Goal: Task Accomplishment & Management: Use online tool/utility

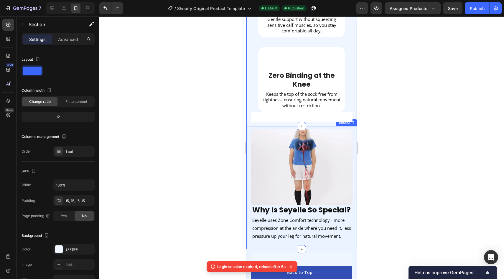
scroll to position [10, 0]
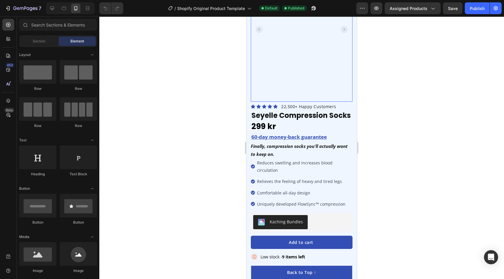
scroll to position [201, 0]
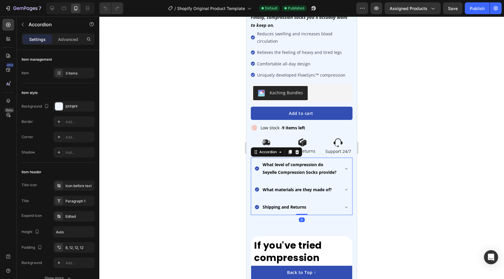
click at [340, 158] on div "What level of compression do Seyelle Compression Socks provide?" at bounding box center [301, 169] width 101 height 22
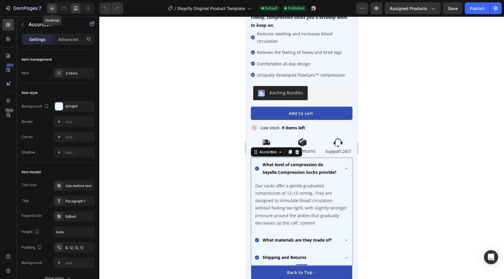
click at [54, 8] on icon at bounding box center [52, 8] width 4 height 4
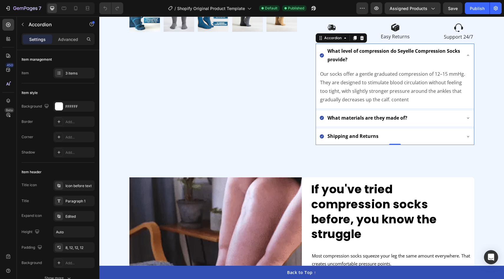
scroll to position [218, 0]
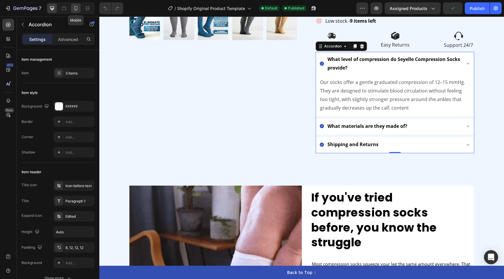
click at [76, 7] on icon at bounding box center [76, 8] width 6 height 6
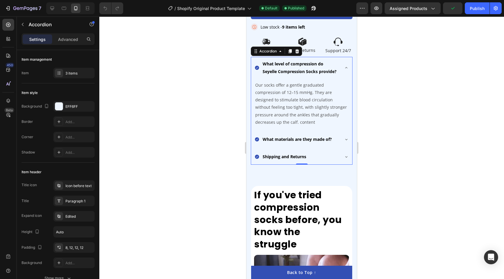
scroll to position [314, 0]
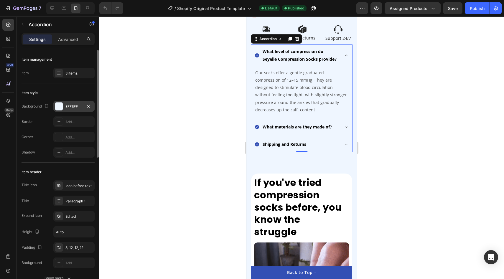
click at [55, 106] on div at bounding box center [59, 107] width 8 height 8
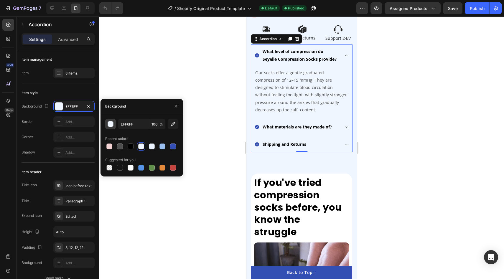
click at [111, 125] on div "button" at bounding box center [111, 124] width 6 height 6
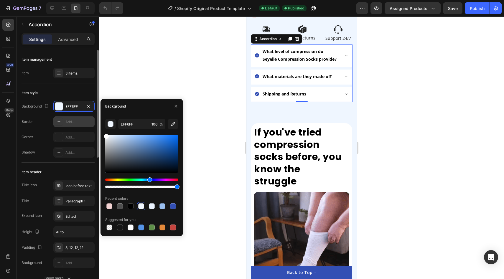
drag, startPoint x: 127, startPoint y: 151, endPoint x: 78, endPoint y: 116, distance: 59.4
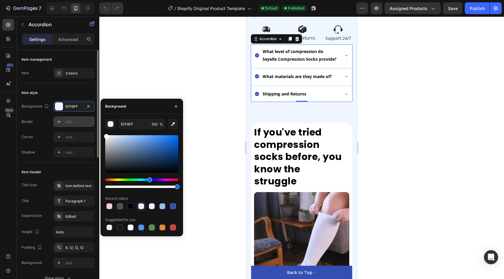
click at [80, 116] on div "450 Beta Sections(18) Elements(84) Section Element Hero Section Product Detail …" at bounding box center [49, 147] width 99 height 262
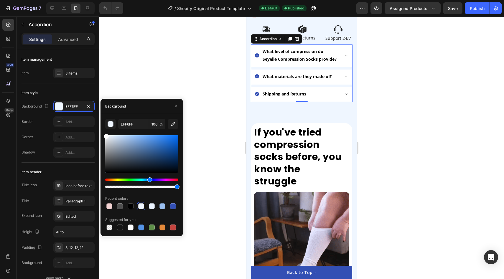
click at [159, 79] on div at bounding box center [301, 147] width 404 height 262
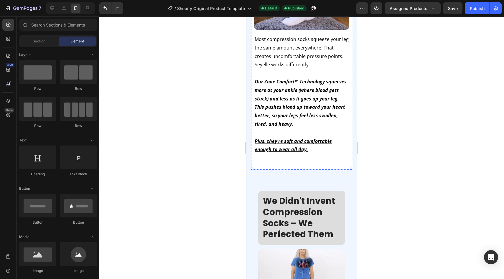
scroll to position [597, 0]
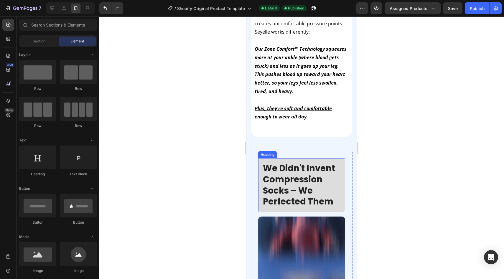
click at [331, 158] on h2 "We Didn't Invent Compression Socks – We Perfected Them" at bounding box center [301, 185] width 87 height 54
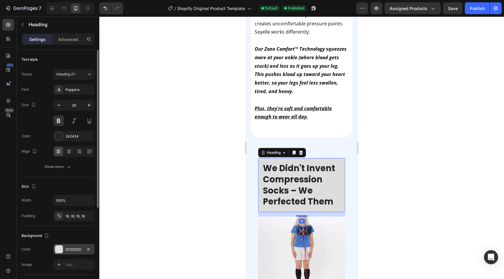
click at [60, 253] on div at bounding box center [59, 249] width 8 height 8
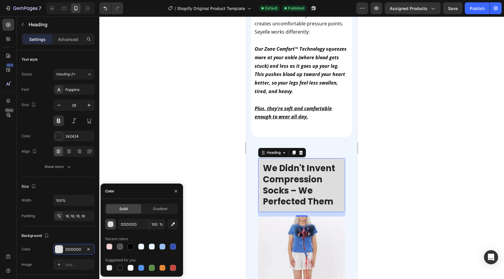
click at [113, 227] on button "button" at bounding box center [110, 224] width 11 height 11
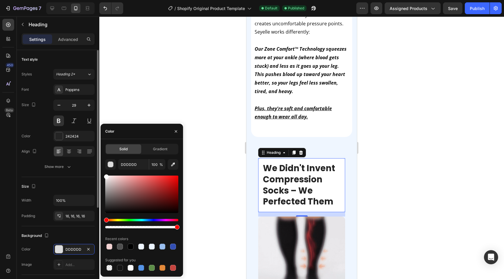
type input "FFFFFF"
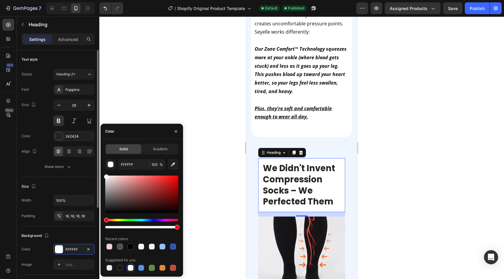
drag, startPoint x: 128, startPoint y: 198, endPoint x: 88, endPoint y: 145, distance: 66.0
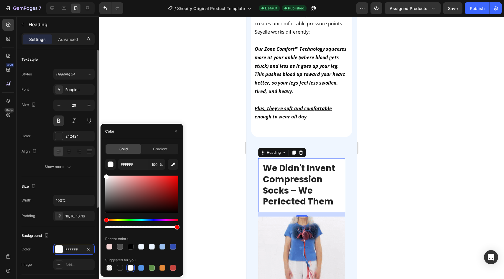
click at [88, 145] on div "450 Beta Sections(18) Elements(84) Section Element Hero Section Product Detail …" at bounding box center [49, 147] width 99 height 262
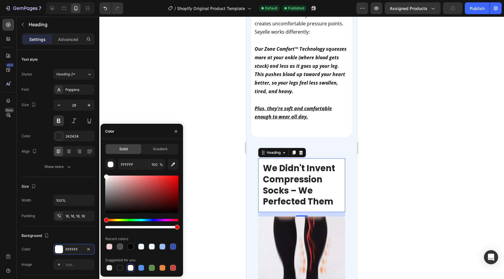
click at [144, 98] on div at bounding box center [301, 147] width 404 height 262
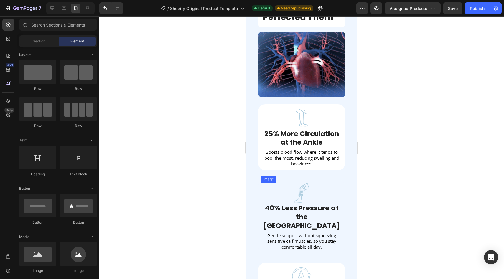
scroll to position [809, 0]
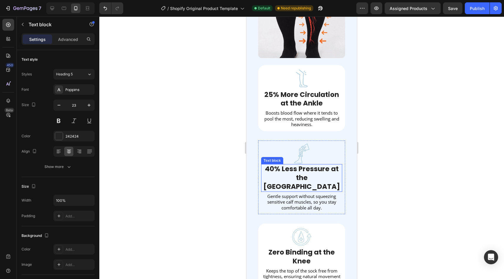
click at [261, 168] on div "40% Less Pressure at the [GEOGRAPHIC_DATA]" at bounding box center [301, 178] width 81 height 28
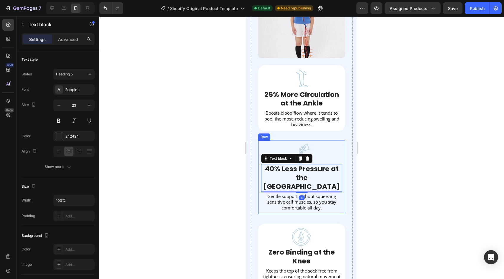
click at [260, 169] on div "Image 40% Less Pressure at the Calf Text block 4 Gentle support without squeezi…" at bounding box center [301, 178] width 87 height 74
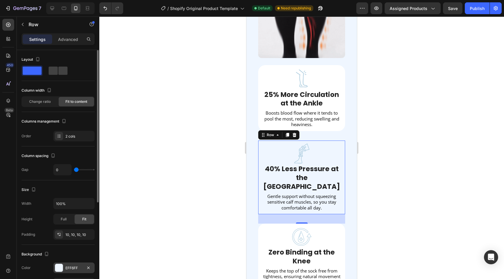
click at [57, 269] on div at bounding box center [59, 268] width 8 height 8
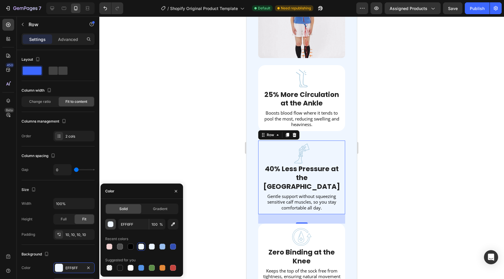
click at [112, 223] on div "button" at bounding box center [111, 225] width 6 height 6
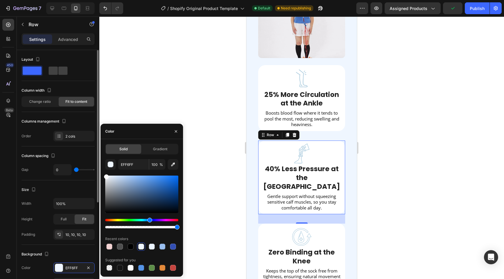
drag, startPoint x: 115, startPoint y: 204, endPoint x: 87, endPoint y: 122, distance: 86.6
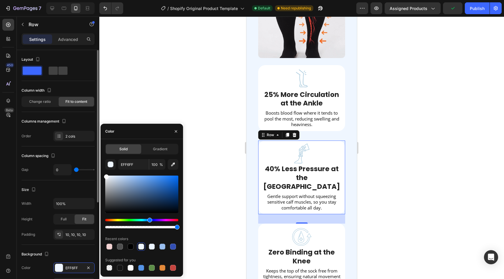
click at [87, 122] on div "450 Beta Sections(18) Elements(84) Section Element Hero Section Product Detail …" at bounding box center [49, 147] width 99 height 262
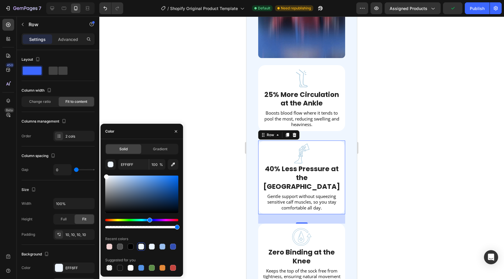
click at [160, 70] on div at bounding box center [301, 147] width 404 height 262
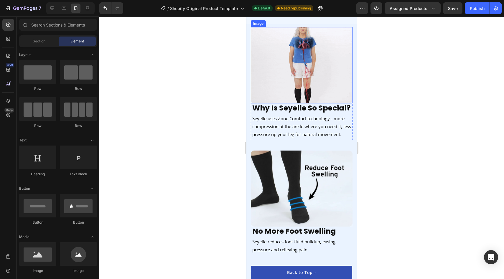
scroll to position [1174, 0]
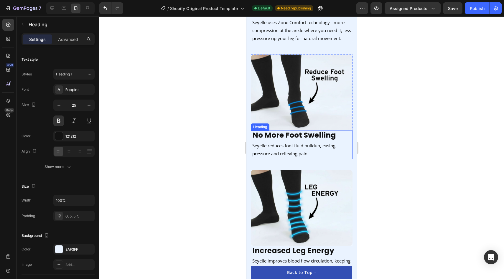
click at [311, 140] on strong "No More Foot Swelling" at bounding box center [294, 135] width 84 height 10
click at [72, 119] on button at bounding box center [74, 120] width 11 height 11
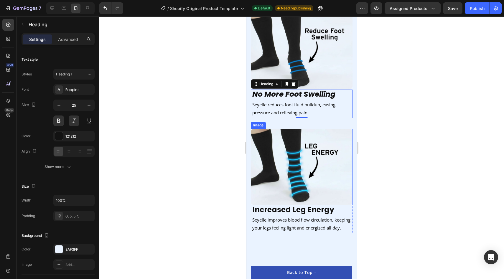
scroll to position [1235, 0]
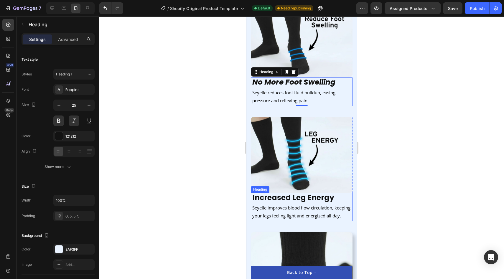
click at [316, 202] on h2 "Increased Leg Energy" at bounding box center [302, 198] width 102 height 11
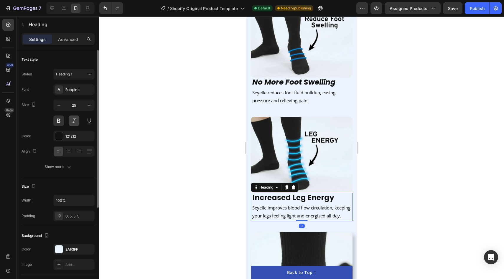
click at [75, 123] on button at bounding box center [74, 120] width 11 height 11
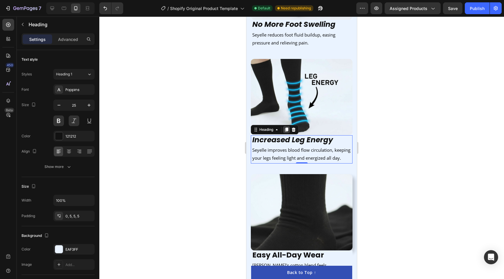
scroll to position [1328, 0]
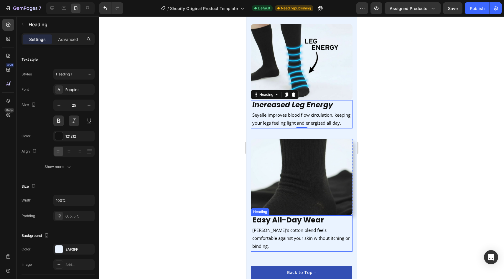
click at [285, 221] on h2 "Easy All-Day Wear" at bounding box center [302, 220] width 102 height 11
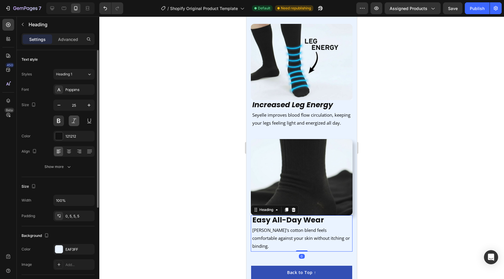
click at [74, 121] on button at bounding box center [74, 120] width 11 height 11
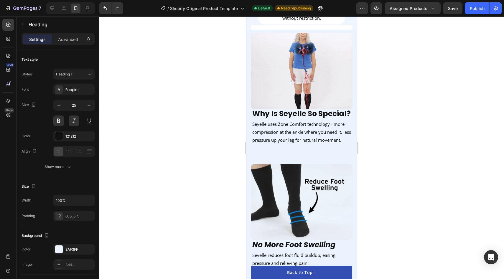
scroll to position [1062, 0]
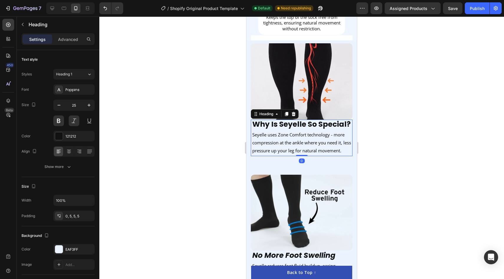
click at [288, 124] on h2 "Why Is Seyelle So Special?" at bounding box center [302, 125] width 102 height 11
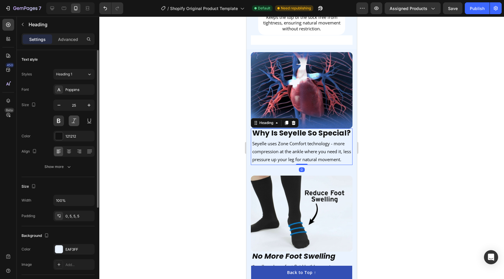
click at [75, 118] on button at bounding box center [74, 120] width 11 height 11
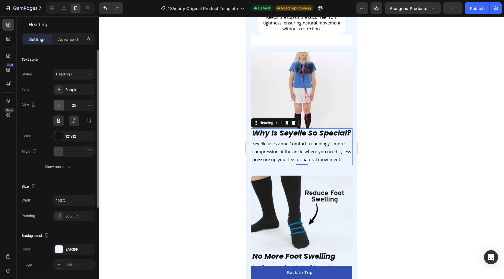
click at [59, 107] on icon "button" at bounding box center [59, 105] width 6 height 6
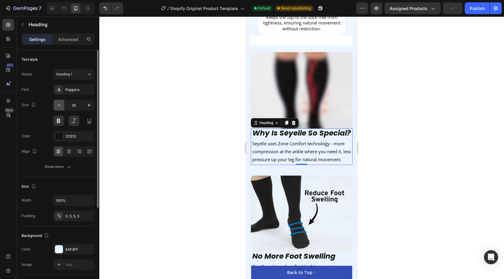
type input "24"
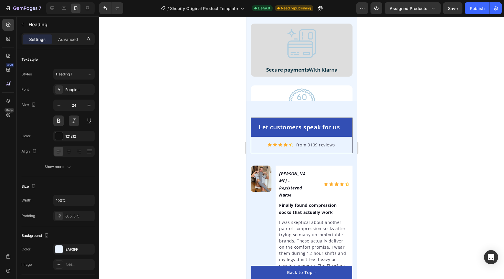
scroll to position [2168, 0]
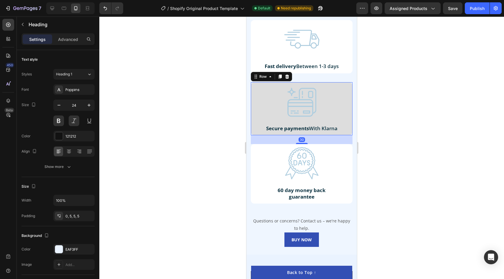
click at [253, 109] on div "Image Secure payments With Klarna Text Block Row 30" at bounding box center [302, 108] width 102 height 53
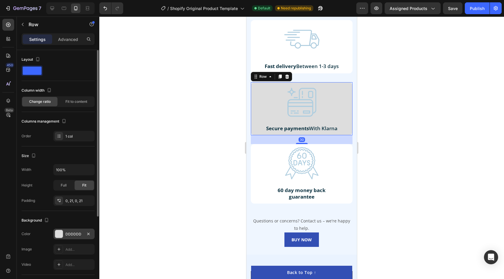
click at [60, 233] on div at bounding box center [59, 234] width 8 height 8
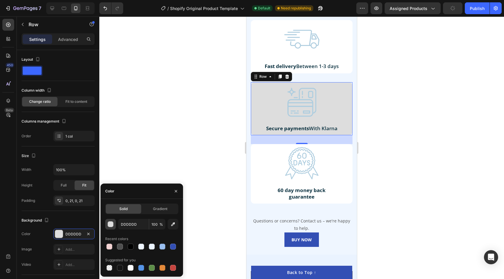
click at [110, 224] on div "button" at bounding box center [111, 225] width 6 height 6
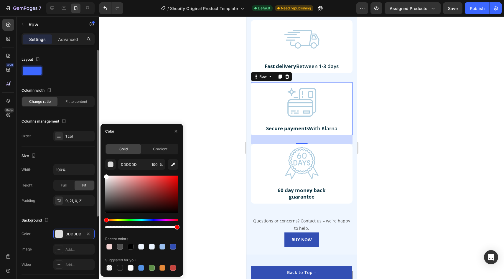
drag, startPoint x: 112, startPoint y: 181, endPoint x: 90, endPoint y: 146, distance: 41.2
click at [90, 146] on div "450 Beta Sections(18) Elements(84) Section Element Hero Section Product Detail …" at bounding box center [49, 147] width 99 height 262
click at [184, 87] on div at bounding box center [301, 147] width 404 height 262
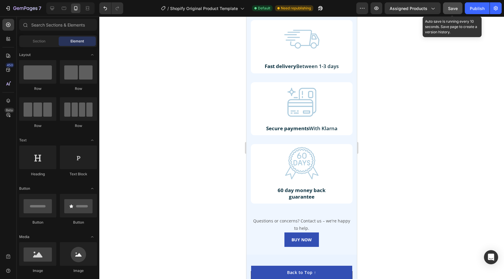
click at [457, 6] on span "Save" at bounding box center [453, 8] width 10 height 5
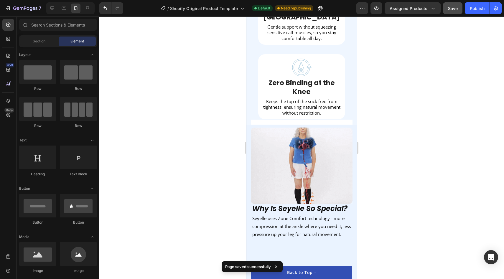
scroll to position [903, 0]
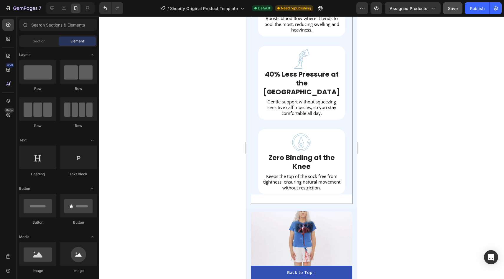
click at [325, 189] on div "We Didn't Invent Compression Socks – We Perfected Them Heading Image Image 25% …" at bounding box center [302, 19] width 102 height 370
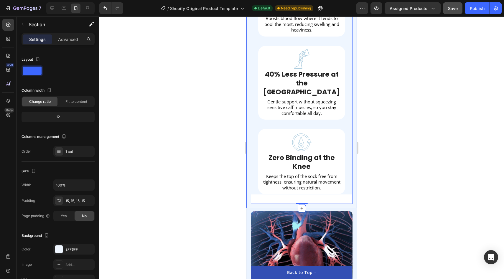
click at [248, 186] on div "We Didn't Invent Compression Socks – We Perfected Them Heading Image Image 25% …" at bounding box center [301, 18] width 110 height 379
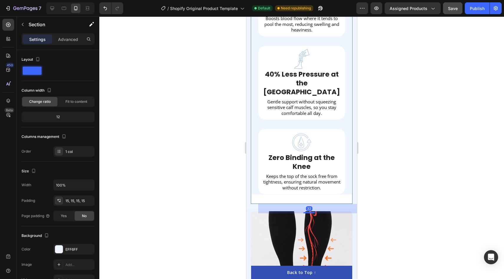
click at [256, 175] on div "We Didn't Invent Compression Socks – We Perfected Them Heading Image Image 25% …" at bounding box center [302, 14] width 102 height 361
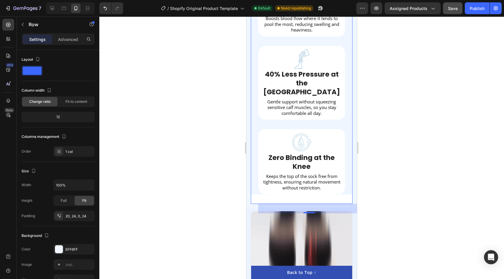
scroll to position [898, 0]
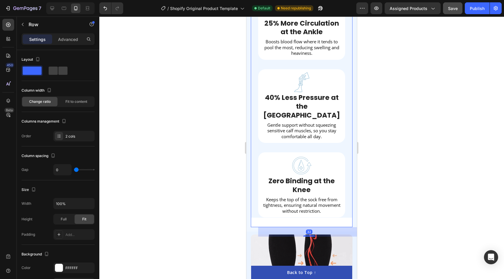
click at [254, 193] on div "We Didn't Invent Compression Socks – We Perfected Them Heading Image Image 25% …" at bounding box center [302, 37] width 102 height 361
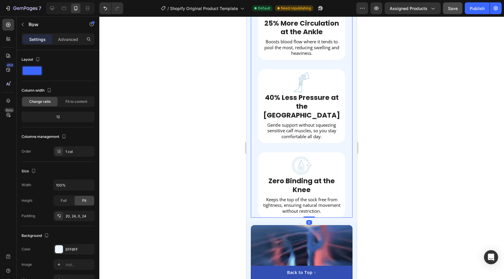
drag, startPoint x: 310, startPoint y: 227, endPoint x: 313, endPoint y: 205, distance: 21.4
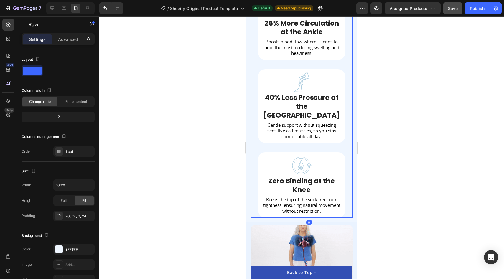
click at [313, 205] on div "We Didn't Invent Compression Socks – We Perfected Them Heading Image Image 25% …" at bounding box center [302, 37] width 102 height 361
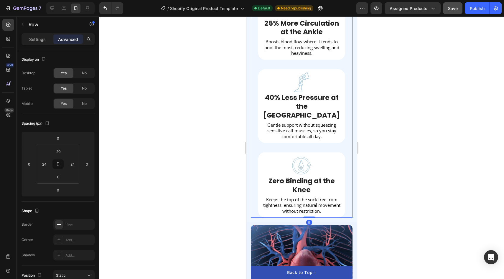
click at [410, 194] on div at bounding box center [301, 147] width 404 height 262
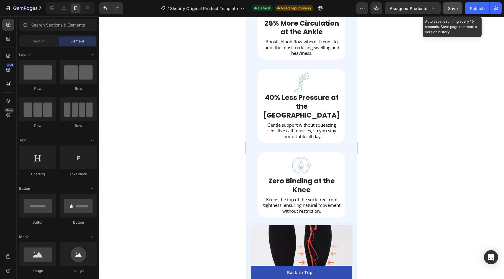
click at [453, 8] on span "Save" at bounding box center [453, 8] width 10 height 5
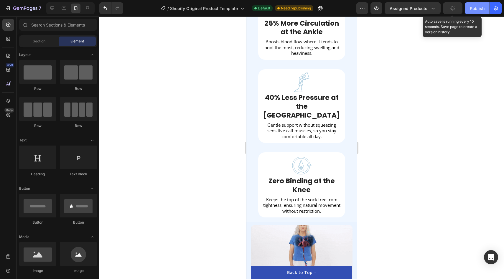
click at [472, 9] on div "Publish" at bounding box center [477, 8] width 15 height 6
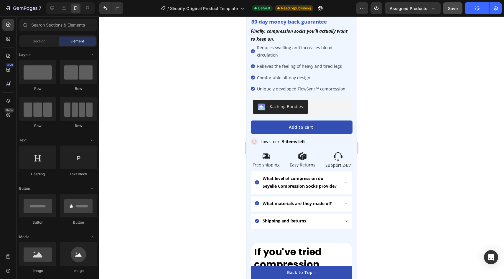
scroll to position [183, 0]
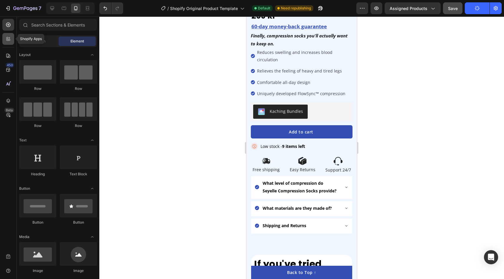
click at [5, 38] on div at bounding box center [8, 39] width 12 height 12
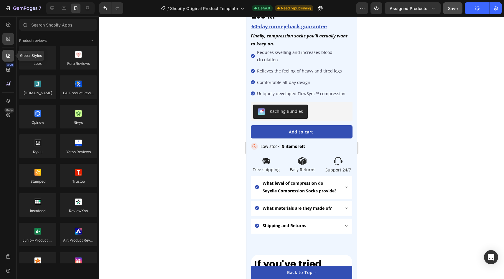
click at [5, 58] on div at bounding box center [8, 56] width 12 height 12
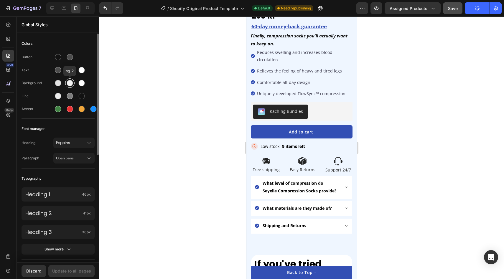
click at [70, 83] on div at bounding box center [70, 83] width 6 height 6
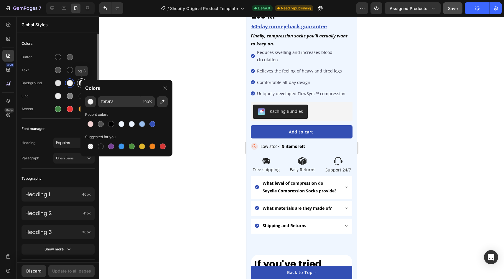
click at [79, 82] on div at bounding box center [82, 83] width 6 height 6
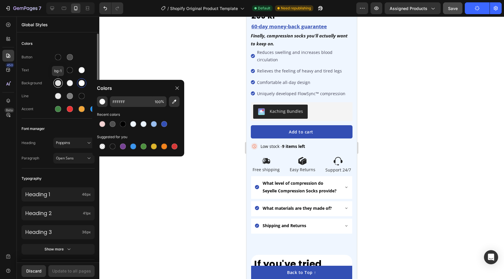
click at [59, 83] on div at bounding box center [58, 83] width 6 height 6
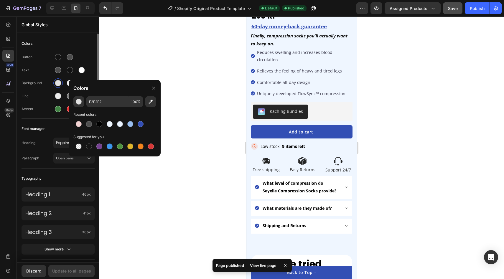
click at [45, 86] on div "Background" at bounding box center [58, 82] width 73 height 9
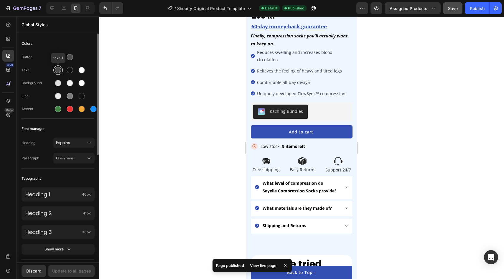
click at [57, 67] on div at bounding box center [58, 70] width 6 height 6
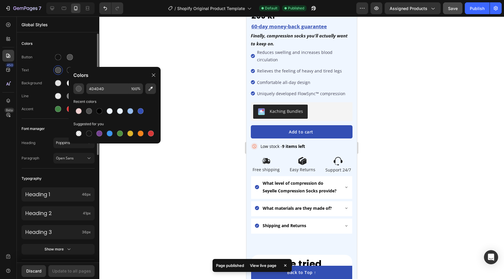
click at [43, 73] on div "Text" at bounding box center [58, 69] width 73 height 9
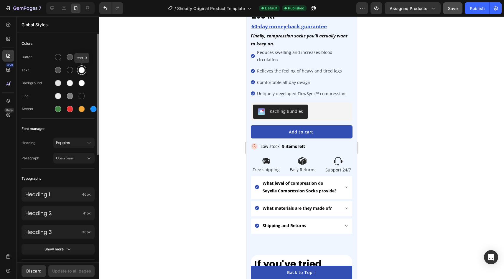
click at [85, 71] on div at bounding box center [81, 69] width 9 height 9
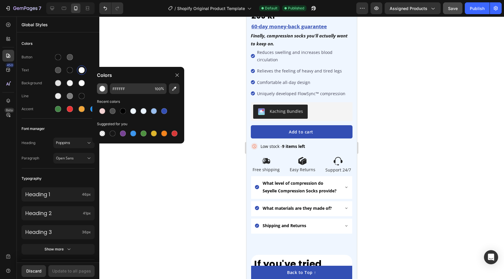
click at [105, 92] on button "button" at bounding box center [102, 88] width 11 height 11
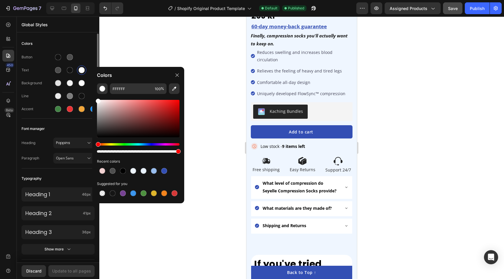
click at [90, 53] on div "Button" at bounding box center [58, 56] width 73 height 9
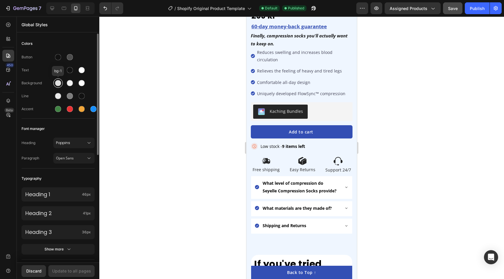
click at [56, 85] on div at bounding box center [58, 83] width 6 height 6
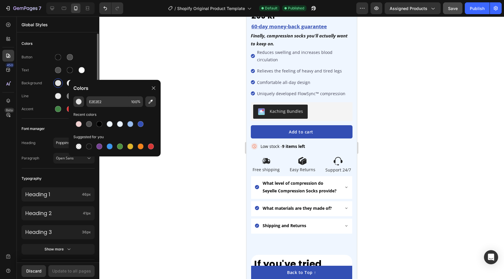
click at [87, 56] on div "Button" at bounding box center [58, 56] width 73 height 9
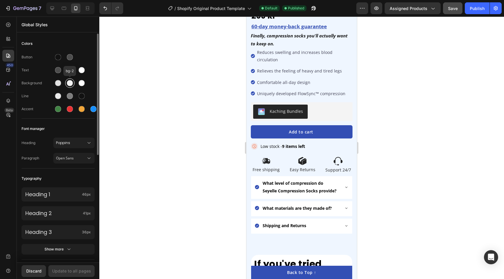
click at [72, 85] on div at bounding box center [70, 83] width 6 height 6
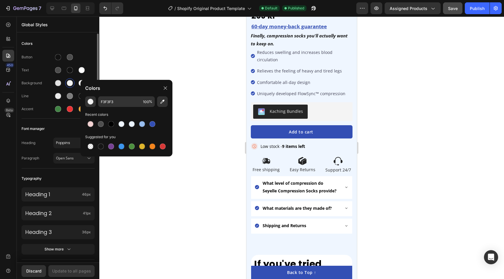
click at [84, 61] on div "Button" at bounding box center [58, 56] width 73 height 9
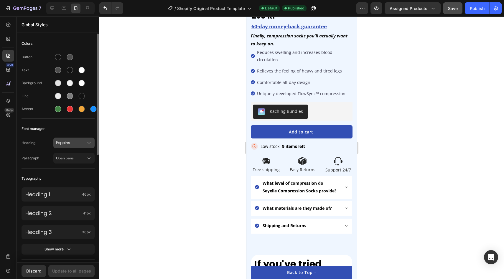
click at [68, 144] on span "Poppins" at bounding box center [71, 142] width 30 height 5
click at [70, 129] on div "Font manager" at bounding box center [58, 128] width 73 height 11
click at [455, 11] on div "Save" at bounding box center [453, 8] width 10 height 6
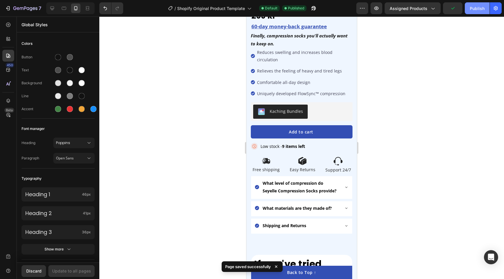
click at [476, 10] on div "Publish" at bounding box center [477, 8] width 15 height 6
click at [376, 6] on icon "button" at bounding box center [376, 8] width 6 height 6
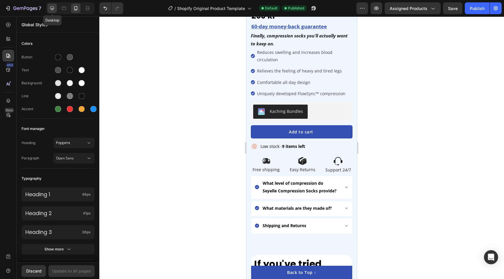
click at [52, 10] on icon at bounding box center [52, 8] width 6 height 6
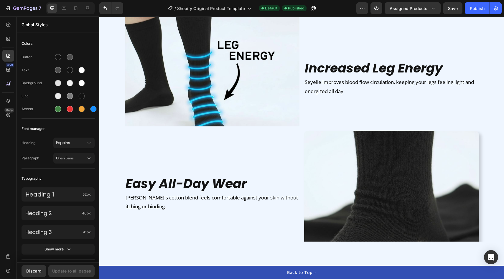
scroll to position [1181, 0]
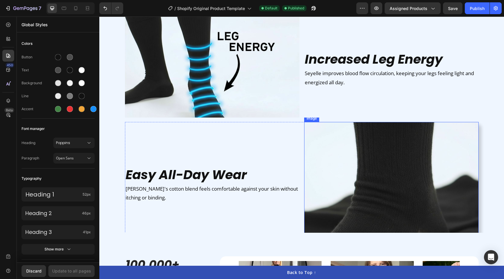
click at [353, 195] on img at bounding box center [391, 187] width 174 height 131
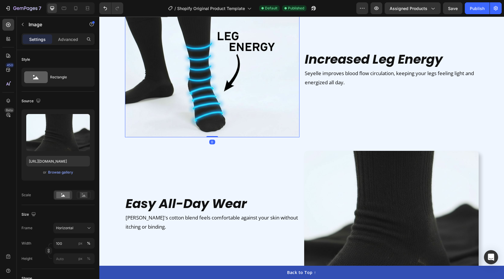
click at [228, 110] on img at bounding box center [212, 71] width 174 height 131
click at [321, 204] on img at bounding box center [391, 216] width 174 height 131
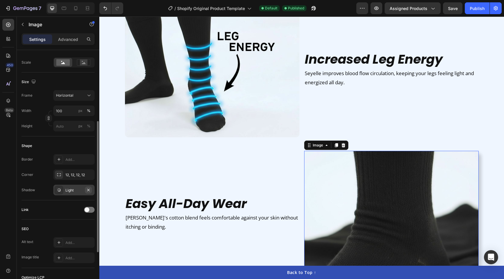
click at [88, 191] on icon "button" at bounding box center [88, 190] width 5 height 5
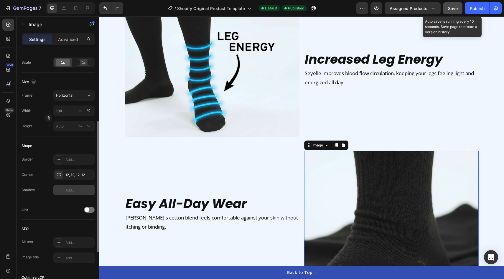
click at [460, 11] on button "Save" at bounding box center [452, 8] width 19 height 12
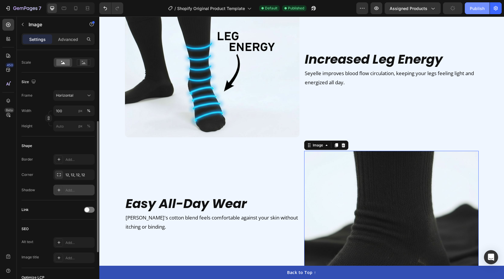
click at [477, 11] on div "Publish" at bounding box center [477, 8] width 15 height 6
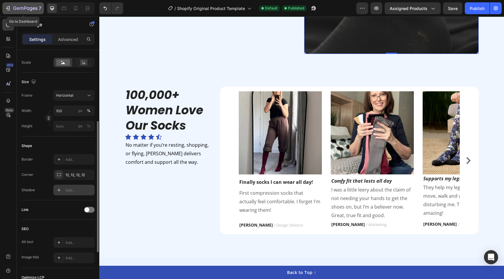
click at [8, 9] on icon "button" at bounding box center [8, 8] width 6 height 6
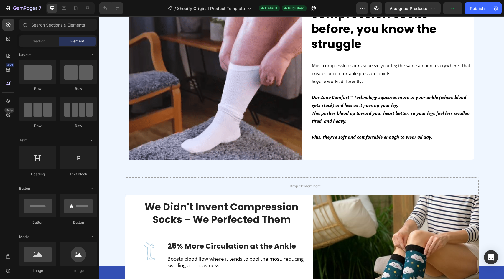
scroll to position [481, 0]
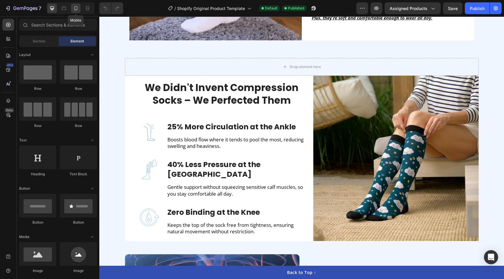
click at [75, 9] on icon at bounding box center [76, 8] width 6 height 6
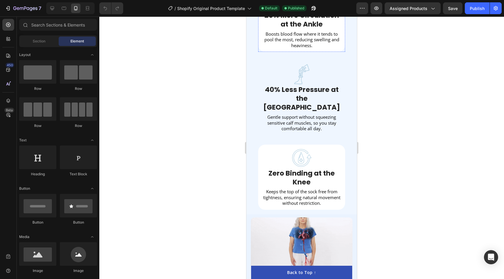
scroll to position [662, 0]
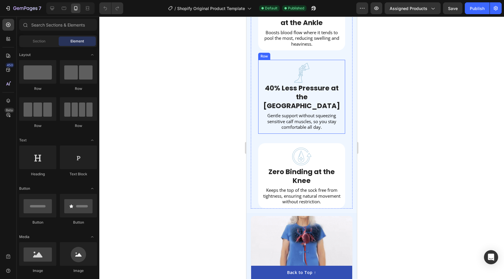
click at [330, 61] on div "Image 40% Less Pressure at the Calf Text block Gentle support without squeezing…" at bounding box center [301, 97] width 87 height 74
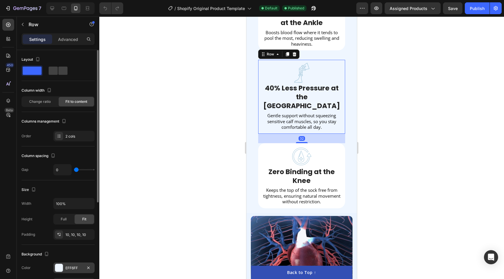
click at [54, 268] on div "EFF6FF" at bounding box center [73, 267] width 41 height 11
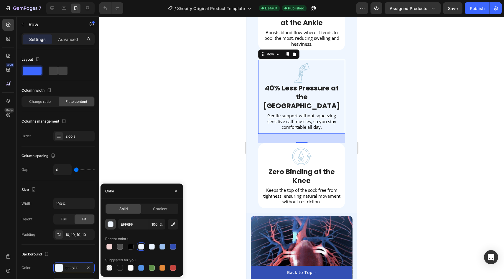
click at [110, 222] on div "button" at bounding box center [111, 225] width 6 height 6
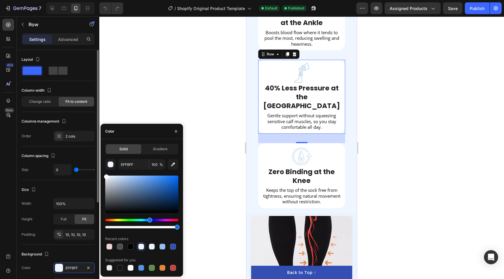
drag, startPoint x: 120, startPoint y: 198, endPoint x: 81, endPoint y: 151, distance: 60.9
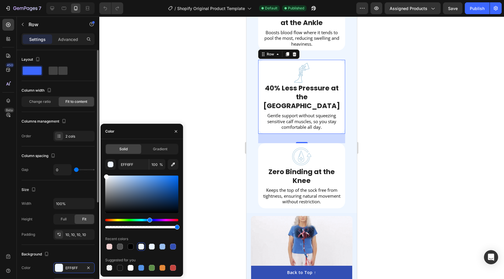
click at [81, 151] on div "450 Beta Sections(18) Elements(84) Section Element Hero Section Product Detail …" at bounding box center [49, 147] width 99 height 262
type input "FFFFFF"
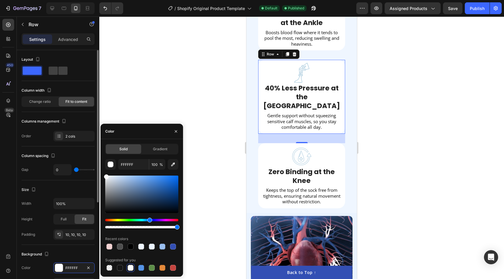
click at [105, 159] on button "button" at bounding box center [110, 164] width 11 height 11
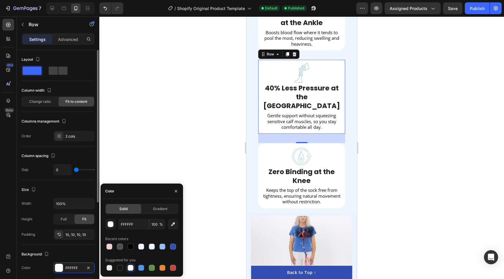
click at [105, 219] on button "button" at bounding box center [110, 224] width 11 height 11
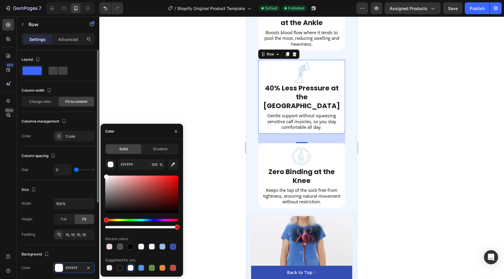
click at [68, 190] on div "Size" at bounding box center [58, 189] width 73 height 9
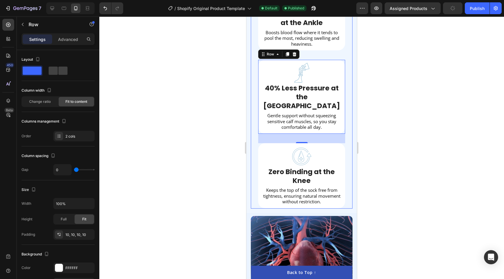
click at [253, 121] on div "We Didn't Invent Compression Socks – We Perfected Them Heading Image Image 25% …" at bounding box center [302, 28] width 102 height 361
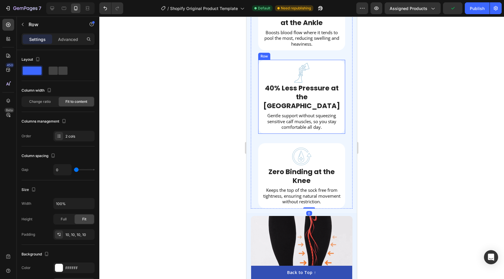
click at [278, 61] on div "Image 40% Less Pressure at the Calf Text block Gentle support without squeezing…" at bounding box center [301, 97] width 87 height 74
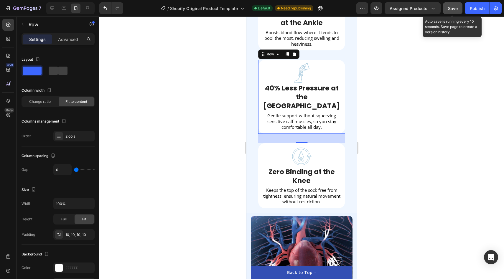
click at [453, 7] on span "Save" at bounding box center [453, 8] width 10 height 5
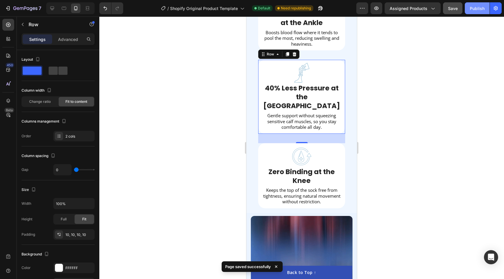
click at [480, 10] on div "Publish" at bounding box center [477, 8] width 15 height 6
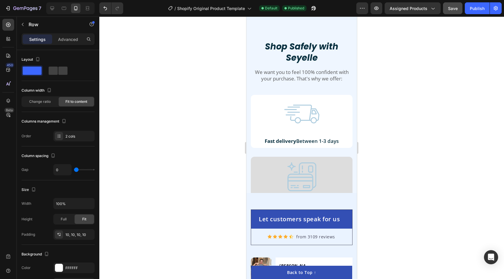
scroll to position [1886, 0]
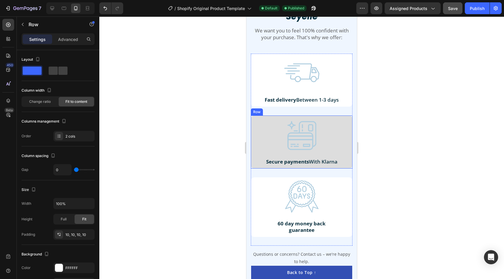
click at [349, 160] on div "Image Secure payments With Klarna Text Block Row" at bounding box center [302, 141] width 102 height 53
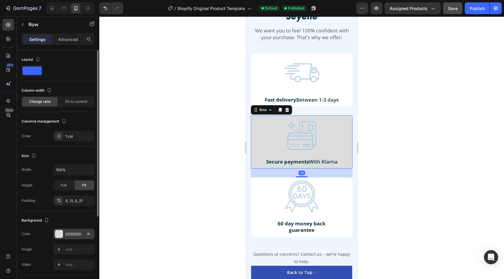
click at [57, 232] on div at bounding box center [59, 234] width 8 height 8
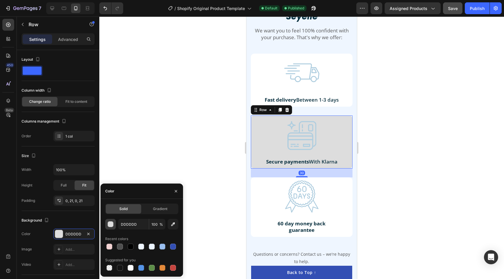
click at [108, 222] on div "button" at bounding box center [111, 225] width 6 height 6
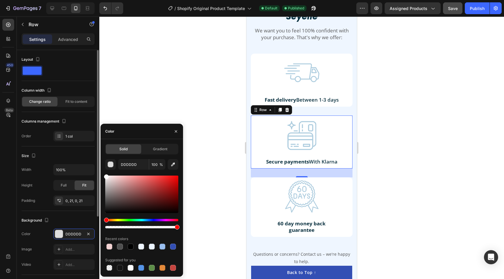
drag, startPoint x: 105, startPoint y: 186, endPoint x: 85, endPoint y: 148, distance: 42.7
click at [85, 148] on div "450 Beta Sections(18) Elements(84) Section Element Hero Section Product Detail …" at bounding box center [49, 147] width 99 height 262
type input "FFFFFF"
click at [105, 159] on button "button" at bounding box center [110, 164] width 11 height 11
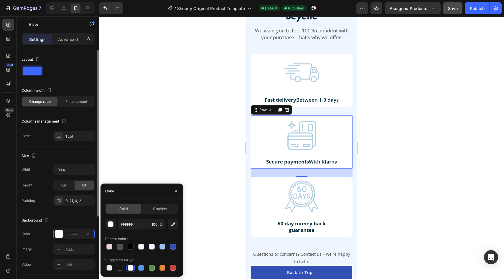
click at [105, 219] on button "button" at bounding box center [110, 224] width 11 height 11
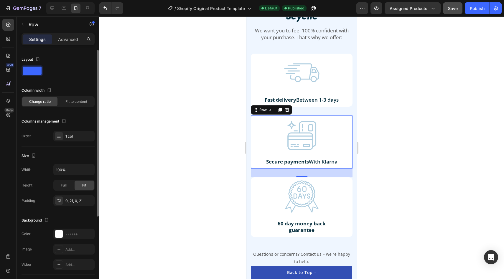
click at [79, 220] on div "Background" at bounding box center [58, 220] width 73 height 9
click at [249, 163] on div "Shop Safely with Seyelle Heading We want you to feel 100% confident with your p…" at bounding box center [301, 133] width 110 height 309
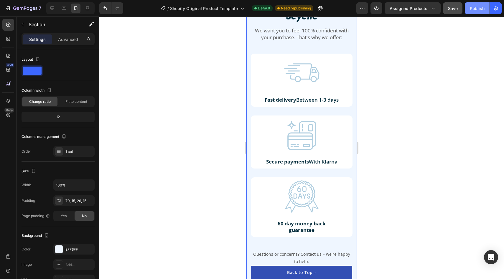
click at [478, 12] on button "Publish" at bounding box center [477, 8] width 25 height 12
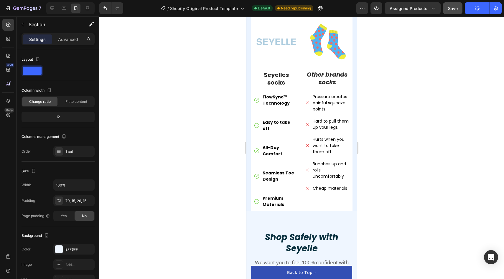
scroll to position [1677, 0]
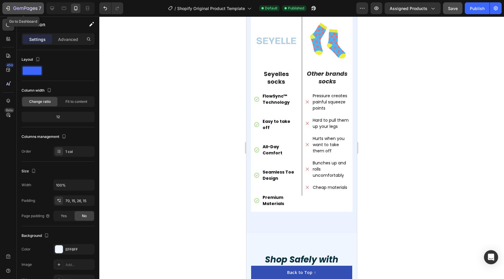
click at [9, 5] on div "7" at bounding box center [23, 8] width 36 height 7
